Goal: Information Seeking & Learning: Understand process/instructions

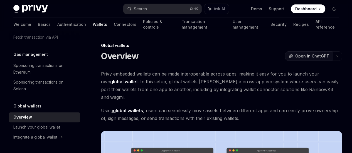
click at [295, 55] on span "Open in ChatGPT" at bounding box center [312, 56] width 34 height 6
click at [295, 56] on span "Open in ChatGPT" at bounding box center [312, 56] width 34 height 6
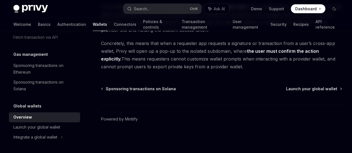
scroll to position [609, 0]
click at [28, 127] on div "Launch your global wallet" at bounding box center [36, 127] width 47 height 7
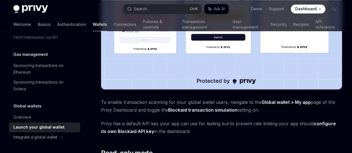
scroll to position [418, 0]
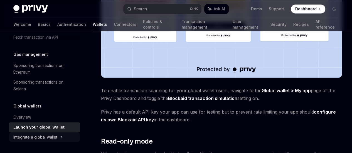
type textarea "*"
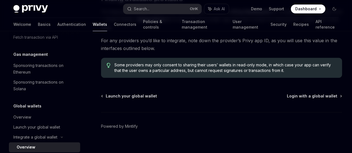
scroll to position [84, 0]
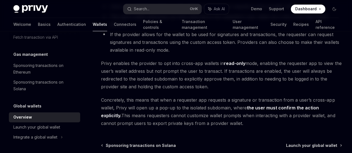
scroll to position [609, 0]
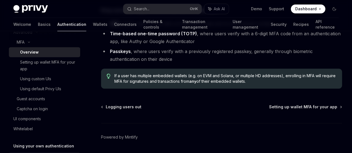
scroll to position [131, 0]
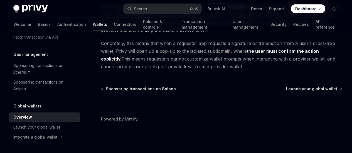
scroll to position [609, 0]
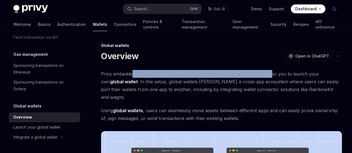
click at [135, 78] on span "Privy embedded wallets can be made interoperable across apps, making it easy fo…" at bounding box center [221, 85] width 241 height 31
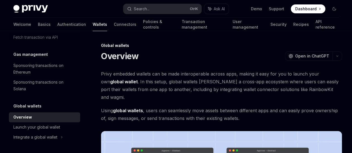
click at [173, 101] on span "Privy embedded wallets can be made interoperable across apps, making it easy fo…" at bounding box center [221, 85] width 241 height 31
click at [119, 74] on span "Privy embedded wallets can be made interoperable across apps, making it easy fo…" at bounding box center [221, 85] width 241 height 31
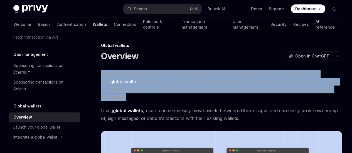
click at [119, 74] on span "Privy embedded wallets can be made interoperable across apps, making it easy fo…" at bounding box center [221, 85] width 241 height 31
copy div "Privy embedded wallets can be made interoperable across apps, making it easy fo…"
click at [172, 101] on span "Privy embedded wallets can be made interoperable across apps, making it easy fo…" at bounding box center [221, 85] width 241 height 31
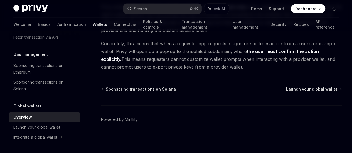
scroll to position [585, 0]
click at [286, 92] on span "Launch your global wallet" at bounding box center [311, 89] width 51 height 6
type textarea "*"
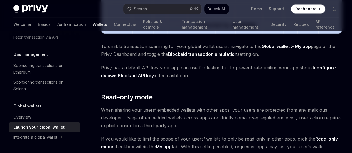
scroll to position [501, 0]
